Goal: Information Seeking & Learning: Find specific fact

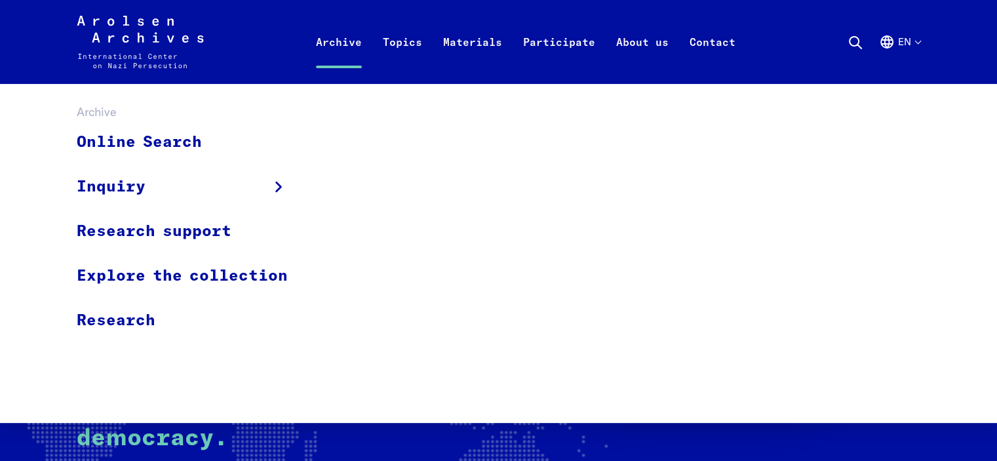
click at [328, 39] on link "Archive" at bounding box center [338, 57] width 67 height 52
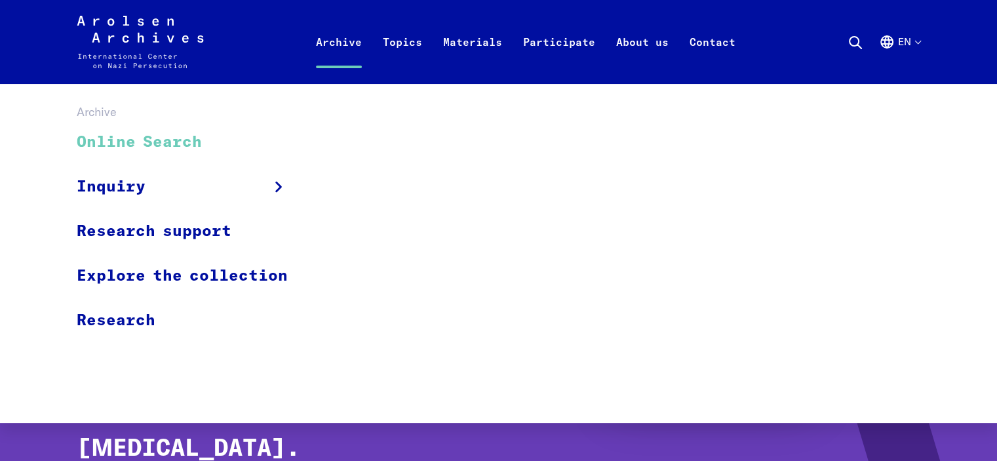
click at [173, 132] on link "Online Search" at bounding box center [191, 143] width 228 height 44
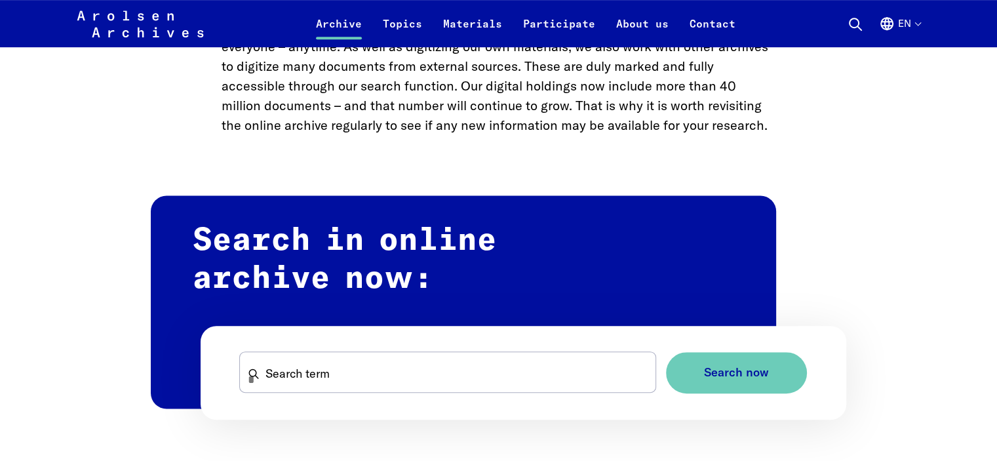
scroll to position [636, 0]
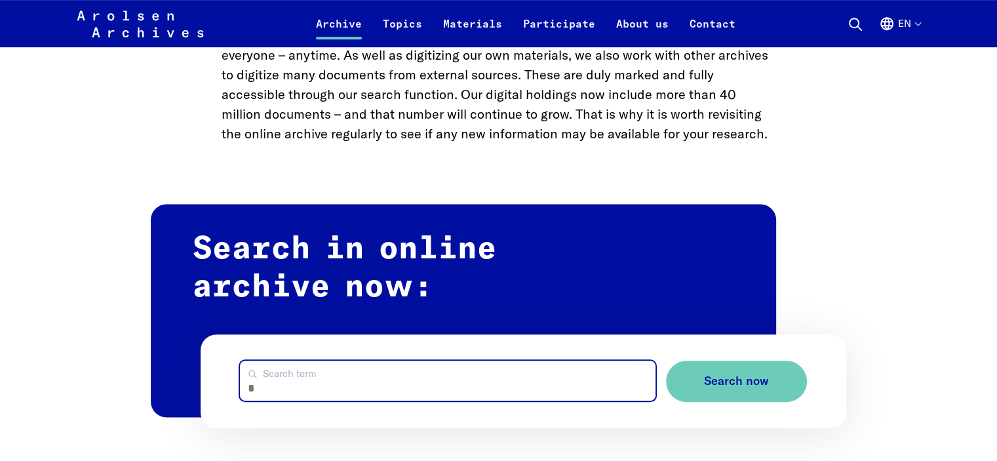
click at [291, 376] on input "Search term" at bounding box center [447, 380] width 415 height 40
type input "*********"
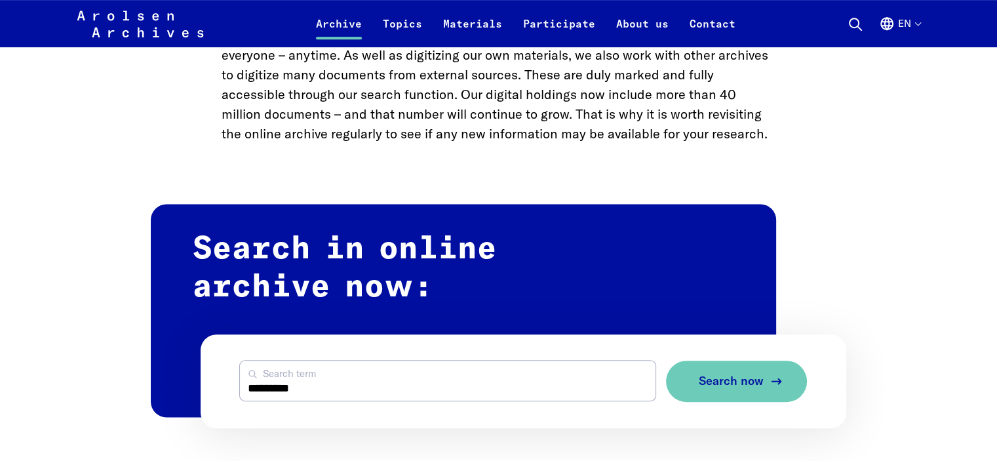
click at [752, 376] on span "Search now" at bounding box center [731, 381] width 65 height 14
